Goal: Information Seeking & Learning: Learn about a topic

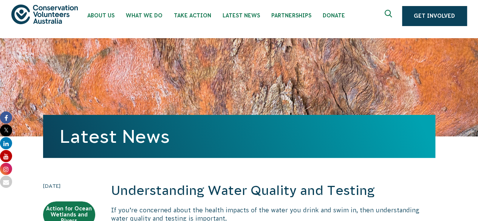
scroll to position [7, 0]
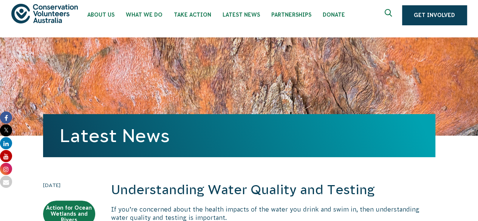
click at [220, 86] on div "Latest News" at bounding box center [239, 86] width 392 height 98
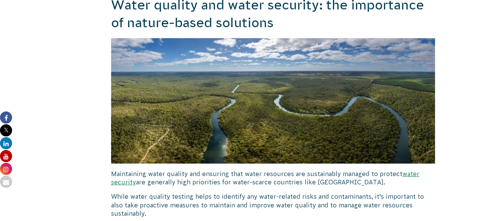
scroll to position [1296, 0]
